Goal: Task Accomplishment & Management: Manage account settings

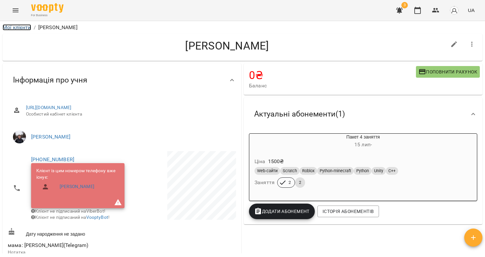
click at [15, 25] on link "Мої клієнти" at bounding box center [17, 27] width 29 height 6
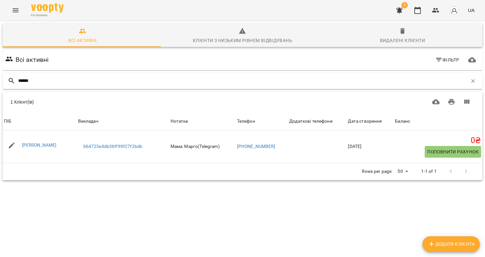
click at [53, 82] on input "******" at bounding box center [242, 81] width 449 height 11
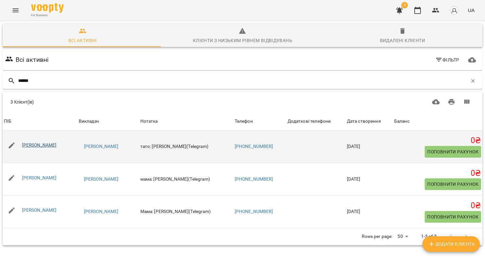
type input "******"
click at [39, 144] on link "[PERSON_NAME]" at bounding box center [39, 145] width 35 height 5
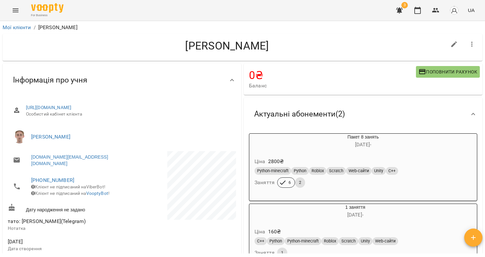
click at [7, 8] on div "For Business 3 UA" at bounding box center [242, 10] width 485 height 21
click at [14, 10] on icon "Menu" at bounding box center [16, 10] width 6 height 4
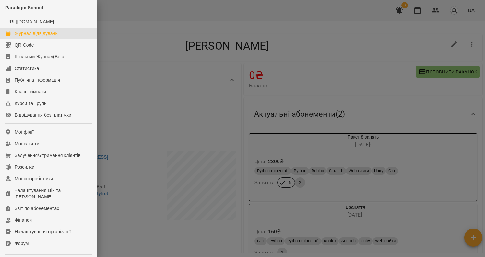
click at [43, 36] on link "Журнал відвідувань" at bounding box center [48, 34] width 97 height 12
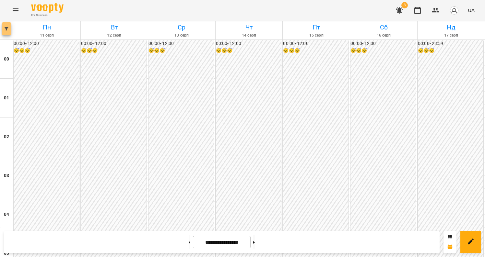
click at [7, 30] on icon "button" at bounding box center [7, 29] width 4 height 4
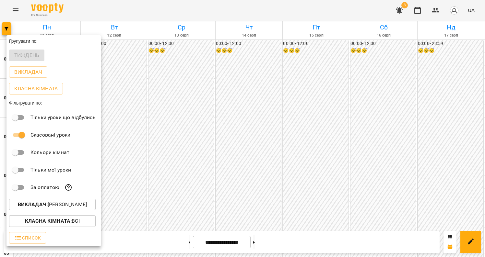
click at [39, 211] on button "Викладач : [PERSON_NAME]" at bounding box center [52, 205] width 87 height 12
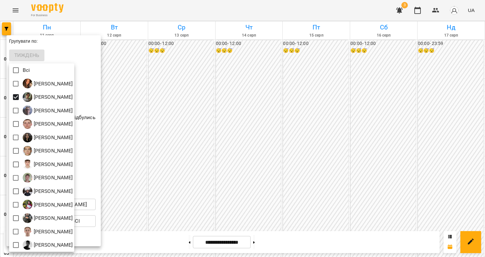
click at [210, 195] on div at bounding box center [242, 128] width 485 height 257
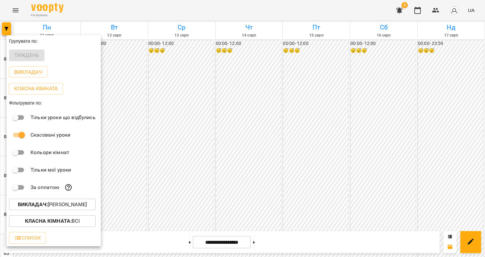
click at [159, 204] on div at bounding box center [242, 128] width 485 height 257
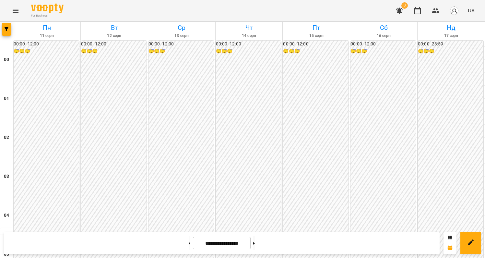
scroll to position [445, 0]
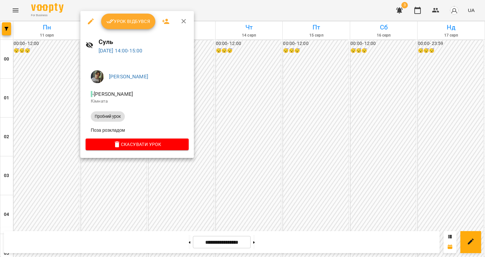
click at [125, 170] on div at bounding box center [242, 128] width 485 height 257
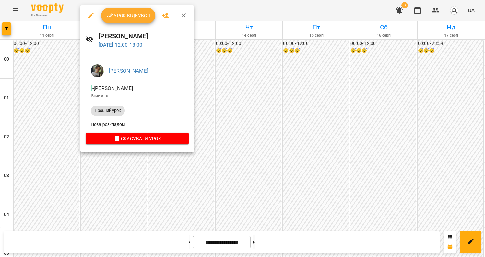
click at [131, 175] on div at bounding box center [242, 128] width 485 height 257
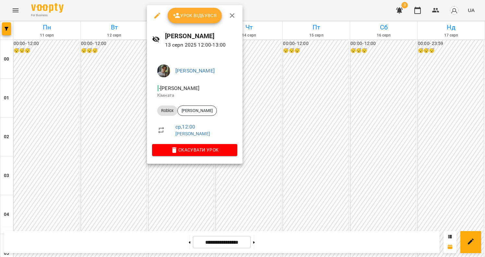
click at [105, 80] on div at bounding box center [242, 128] width 485 height 257
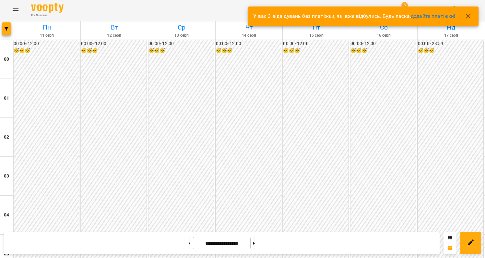
click at [469, 18] on icon "button" at bounding box center [468, 16] width 8 height 8
